Goal: Communication & Community: Answer question/provide support

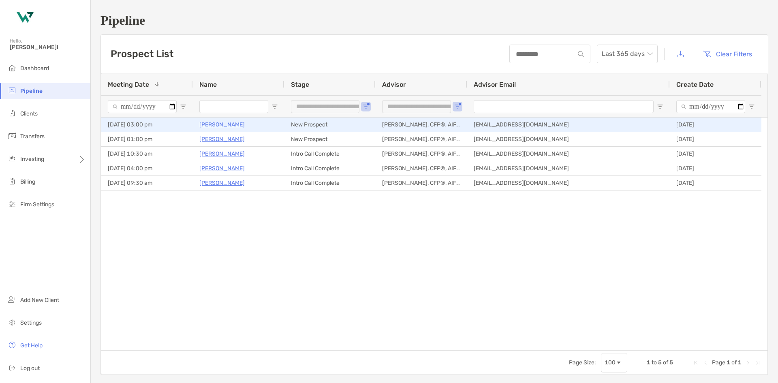
click at [216, 124] on p "[PERSON_NAME]" at bounding box center [221, 124] width 45 height 10
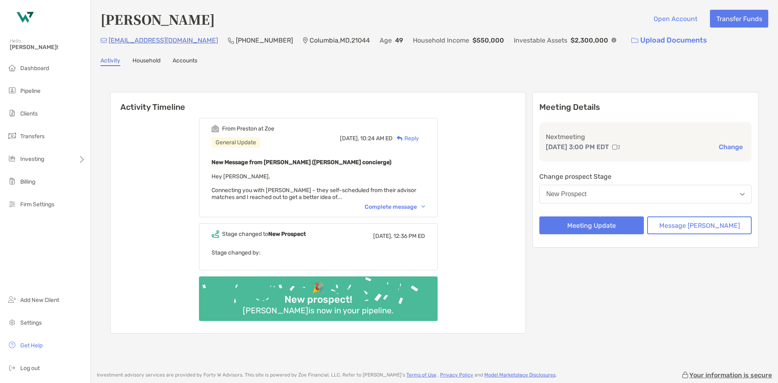
click at [400, 208] on div "Complete message" at bounding box center [394, 206] width 60 height 7
